Goal: Task Accomplishment & Management: Use online tool/utility

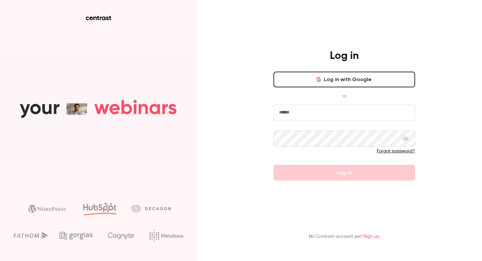
click at [324, 75] on button "Log in with Google" at bounding box center [344, 80] width 142 height 16
